Goal: Task Accomplishment & Management: Manage account settings

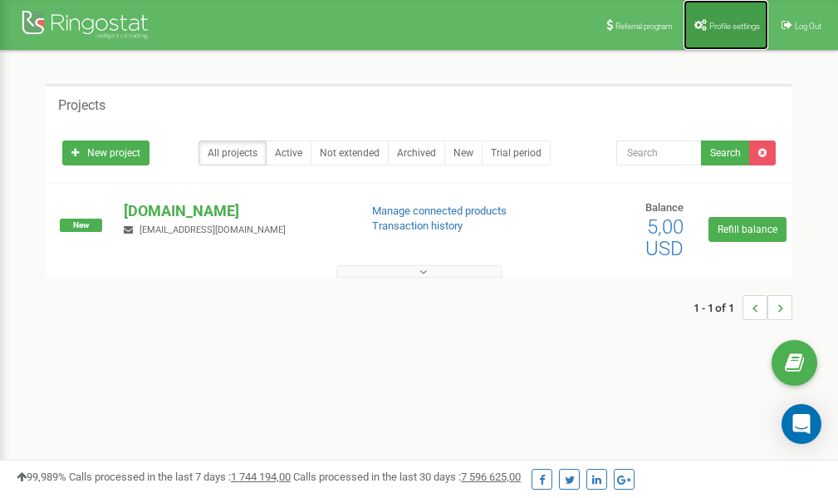
click at [744, 30] on link "Profile settings" at bounding box center [726, 25] width 85 height 50
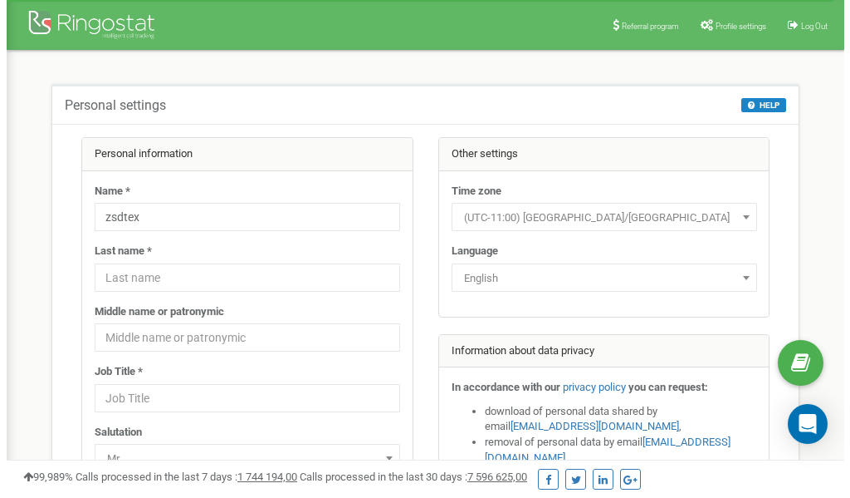
scroll to position [83, 0]
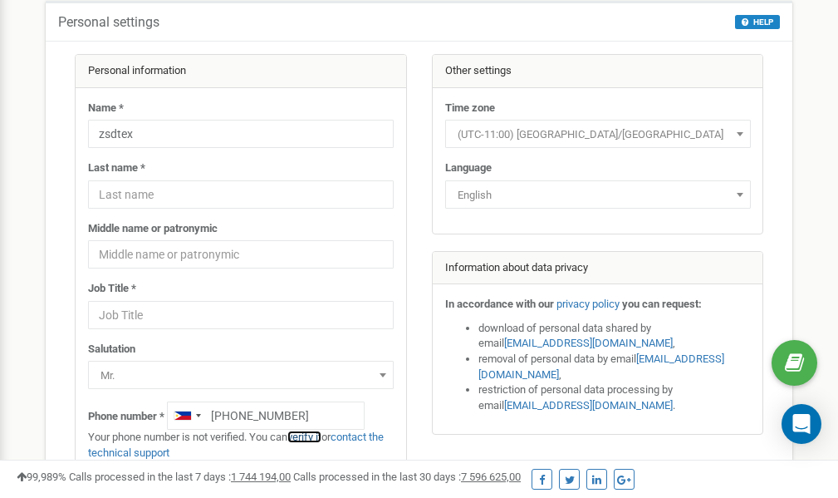
click at [316, 437] on link "verify it" at bounding box center [304, 436] width 34 height 12
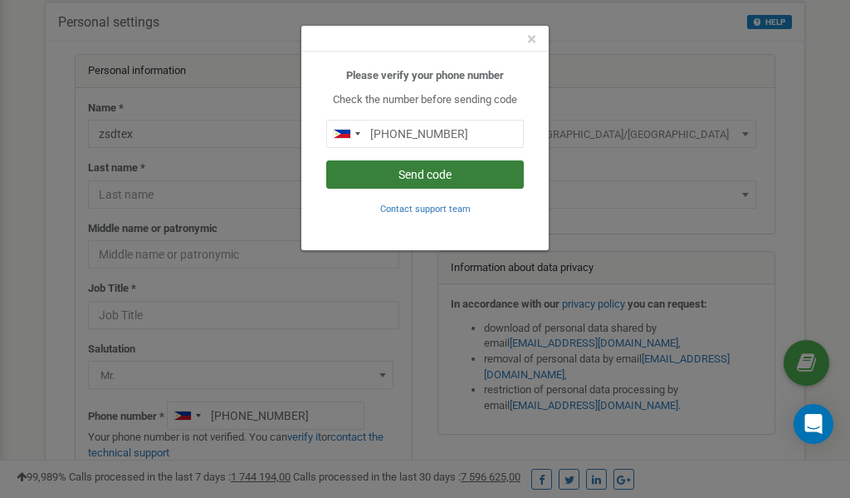
click at [431, 176] on button "Send code" at bounding box center [425, 174] width 198 height 28
